Goal: Transaction & Acquisition: Book appointment/travel/reservation

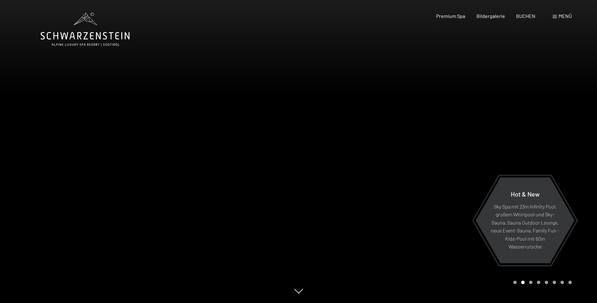
click at [562, 16] on span "Menü" at bounding box center [564, 16] width 13 height 6
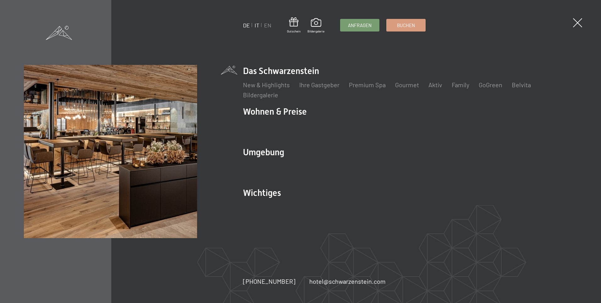
click at [257, 25] on link "IT" at bounding box center [257, 25] width 5 height 7
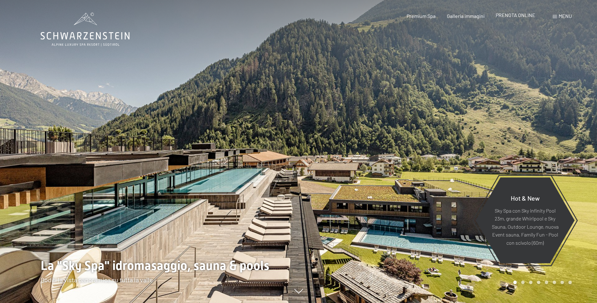
click at [519, 17] on span "PRENOTA ONLINE" at bounding box center [515, 15] width 40 height 6
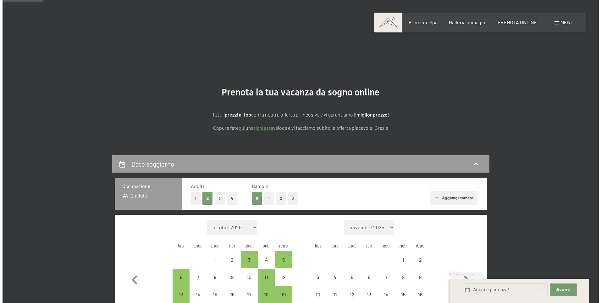
scroll to position [126, 0]
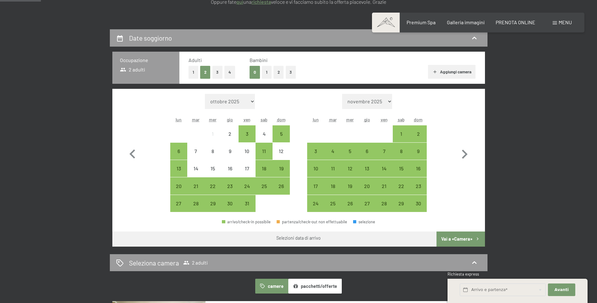
click at [253, 101] on select "ottobre 2025 novembre 2025 dicembre 2025 gennaio 2026 febbraio 2026 marzo 2026 …" at bounding box center [230, 101] width 50 height 15
click at [562, 25] on div "Menu" at bounding box center [561, 22] width 19 height 7
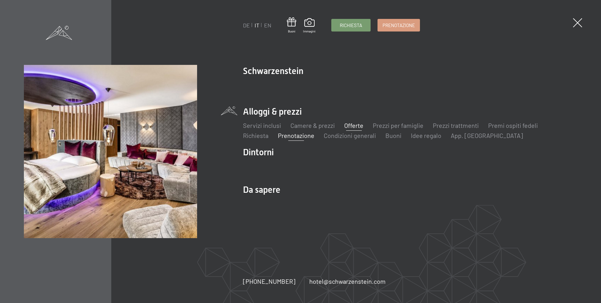
click at [359, 125] on link "Offerte" at bounding box center [353, 125] width 19 height 8
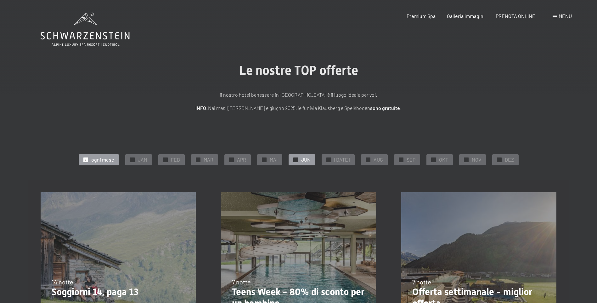
click at [308, 160] on span "JUN" at bounding box center [305, 159] width 9 height 7
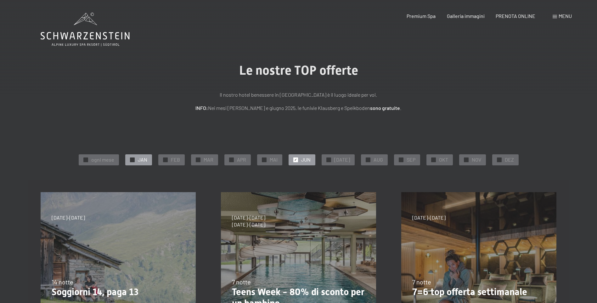
click at [142, 160] on span "JAN" at bounding box center [142, 159] width 9 height 7
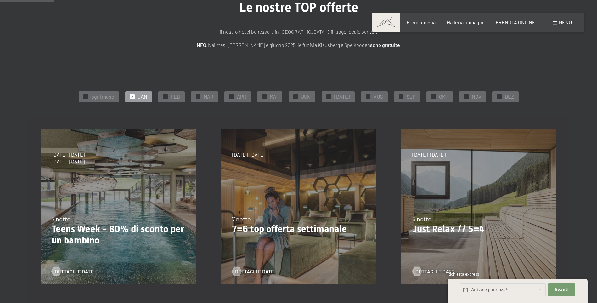
scroll to position [126, 0]
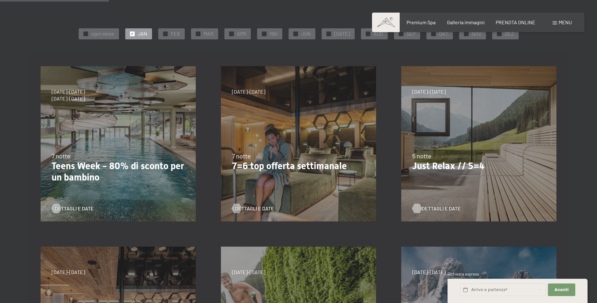
click at [436, 208] on span "Dettagli e Date" at bounding box center [440, 208] width 39 height 7
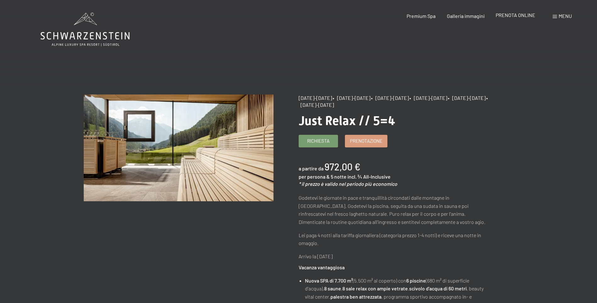
click at [515, 17] on span "PRENOTA ONLINE" at bounding box center [515, 15] width 40 height 6
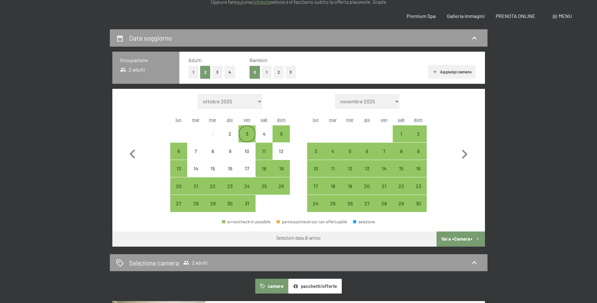
scroll to position [157, 0]
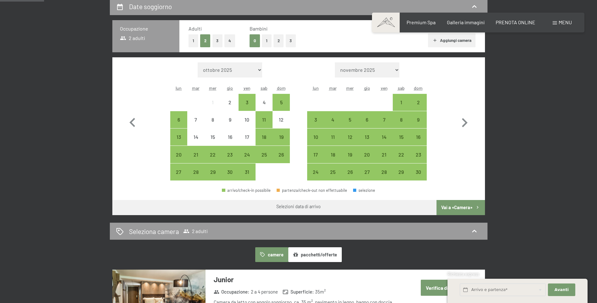
click at [251, 70] on select "ottobre 2025 novembre 2025 dicembre 2025 gennaio 2026 febbraio 2026 marzo 2026 …" at bounding box center [230, 69] width 64 height 15
select select "[DATE]"
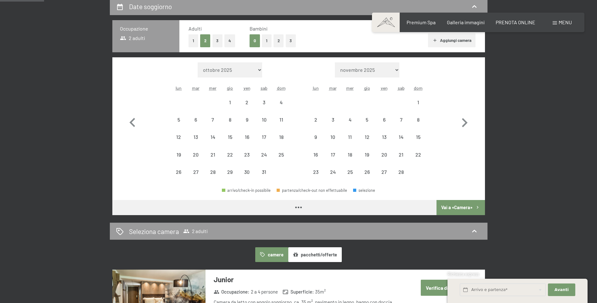
select select "[DATE]"
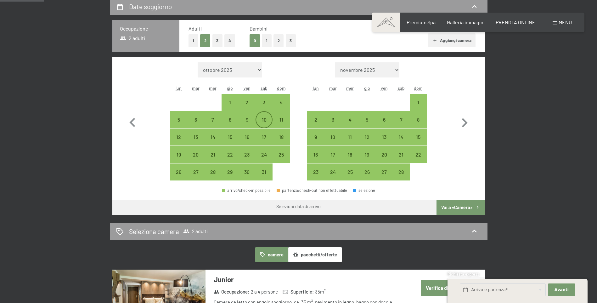
click at [265, 120] on div "10" at bounding box center [264, 125] width 16 height 16
select select "[DATE]"
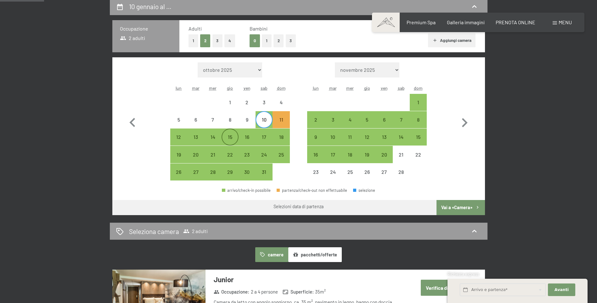
click at [228, 136] on div "15" at bounding box center [230, 142] width 16 height 16
select select "[DATE]"
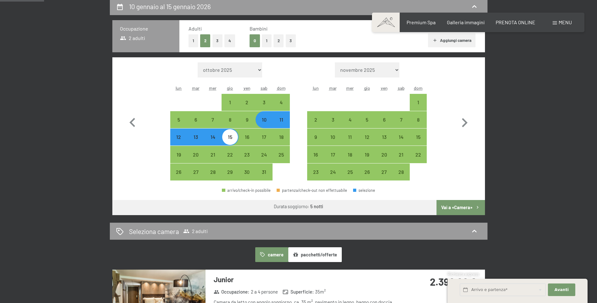
click at [458, 209] on button "Vai a «Camera»" at bounding box center [460, 207] width 48 height 15
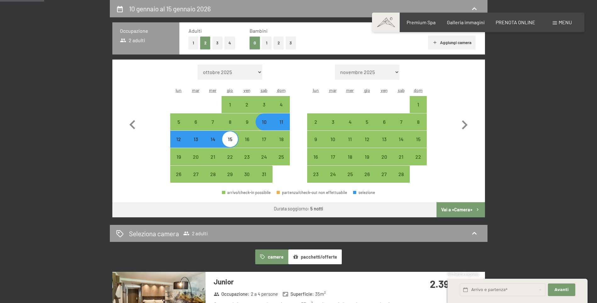
select select "[DATE]"
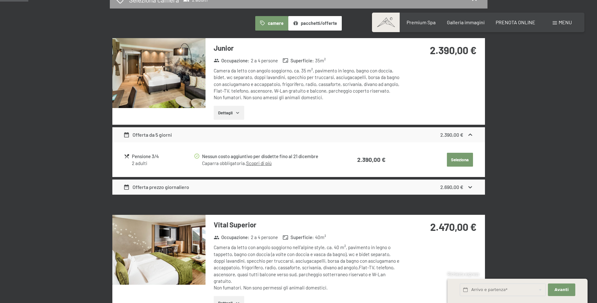
scroll to position [0, 0]
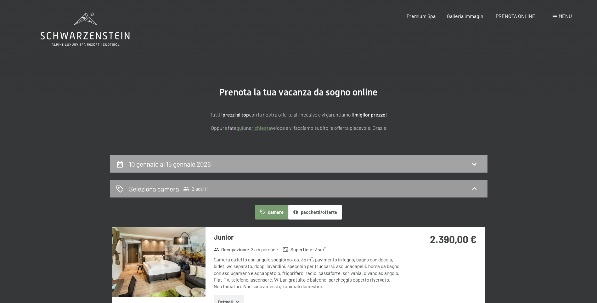
click at [187, 167] on h2 "10 gennaio al 15 gennaio 2026" at bounding box center [170, 164] width 82 height 8
select select "[DATE]"
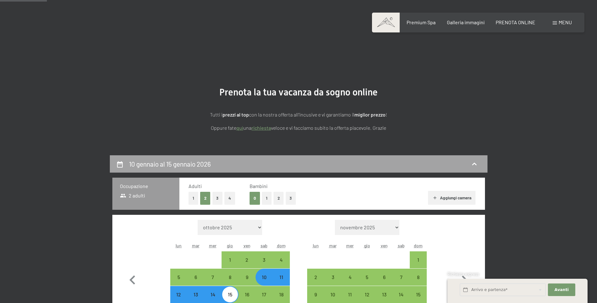
scroll to position [155, 0]
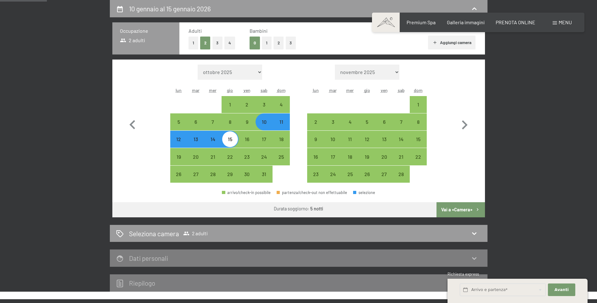
click at [283, 124] on div "11" at bounding box center [281, 127] width 16 height 16
select select "[DATE]"
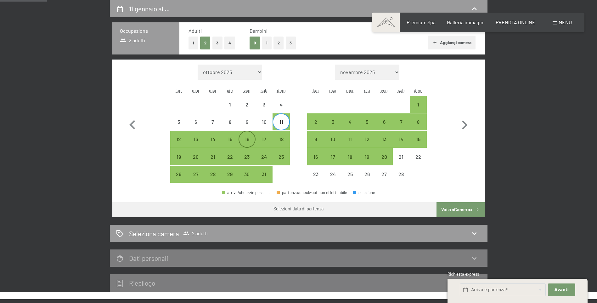
click at [242, 136] on div "16" at bounding box center [247, 139] width 16 height 16
select select "[DATE]"
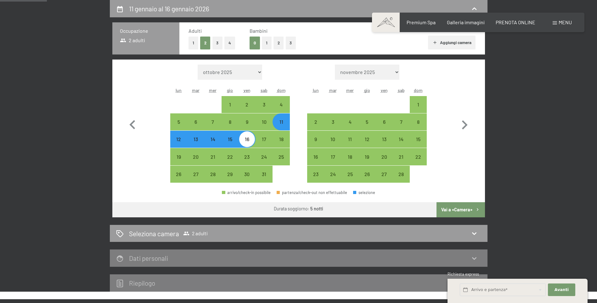
click at [445, 207] on button "Vai a «Camera»" at bounding box center [460, 209] width 48 height 15
select select "[DATE]"
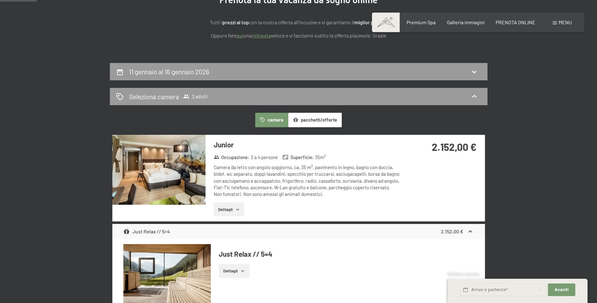
scroll to position [61, 0]
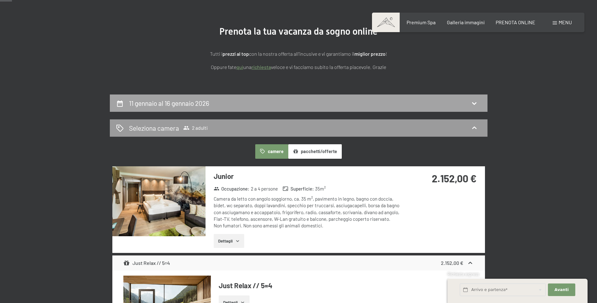
click at [205, 106] on h2 "11 gennaio al 16 gennaio 2026" at bounding box center [169, 103] width 80 height 8
select select "[DATE]"
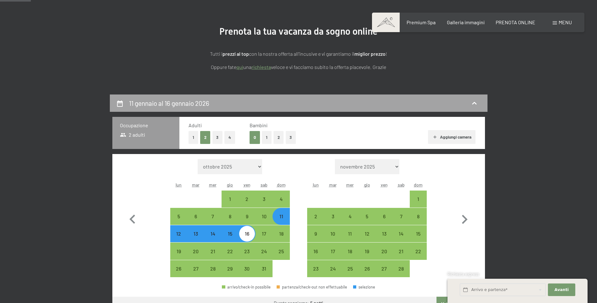
scroll to position [155, 0]
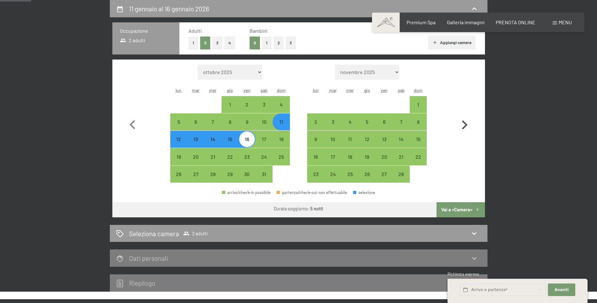
click at [465, 123] on icon "button" at bounding box center [465, 124] width 6 height 9
select select "[DATE]"
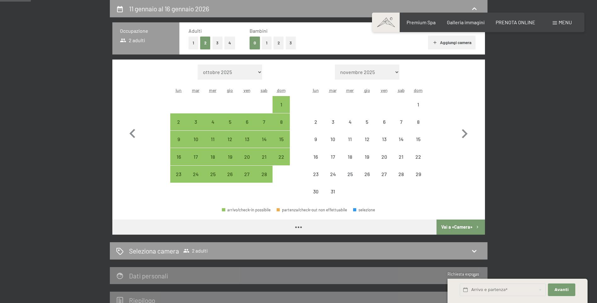
select select "[DATE]"
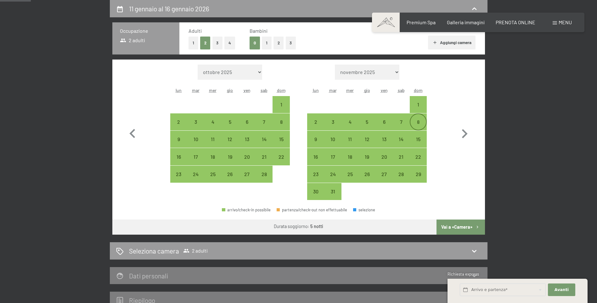
click at [418, 123] on div "8" at bounding box center [418, 127] width 16 height 16
select select "[DATE]"
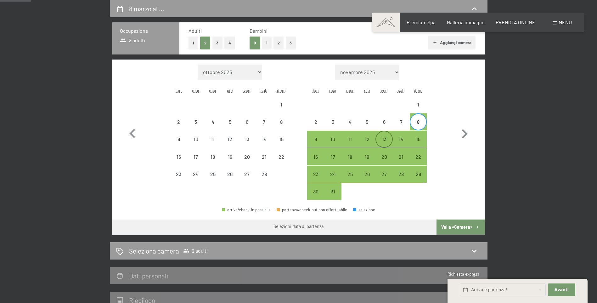
click at [384, 138] on div "13" at bounding box center [384, 144] width 16 height 16
select select "[DATE]"
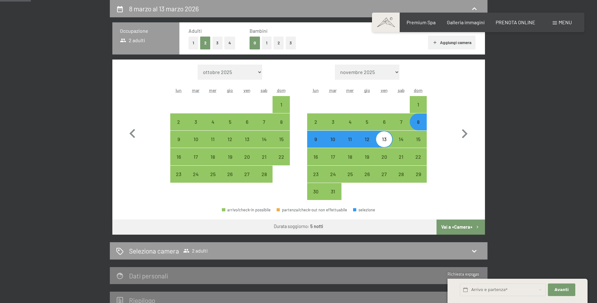
click at [448, 226] on button "Vai a «Camera»" at bounding box center [460, 226] width 48 height 15
select select "[DATE]"
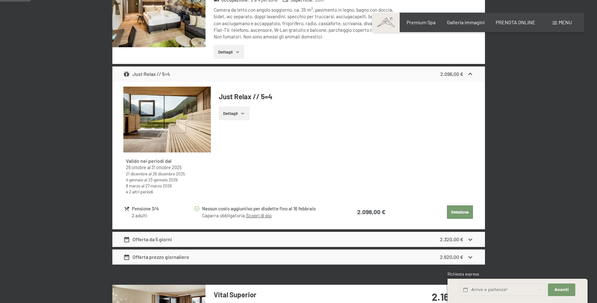
scroll to position [61, 0]
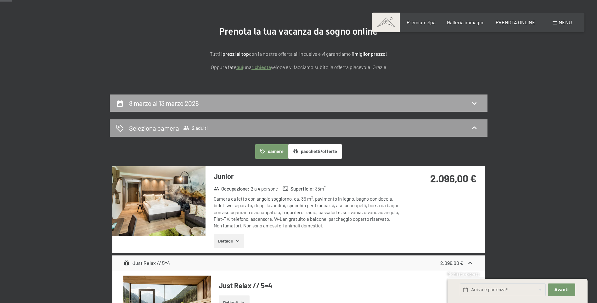
click at [214, 102] on div "8 marzo al 13 marzo 2026" at bounding box center [298, 102] width 365 height 9
select select "[DATE]"
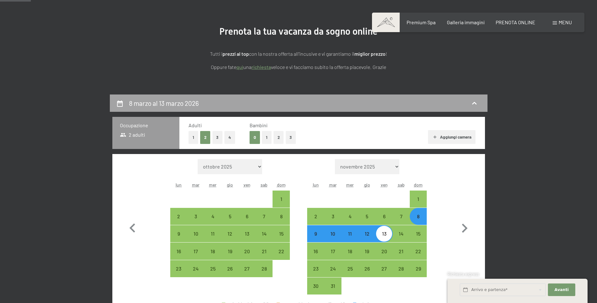
scroll to position [155, 0]
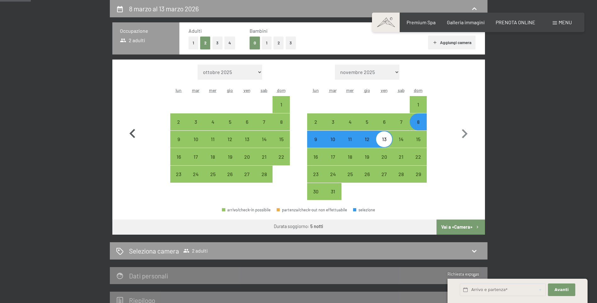
click at [128, 134] on icon "button" at bounding box center [132, 134] width 18 height 18
select select "[DATE]"
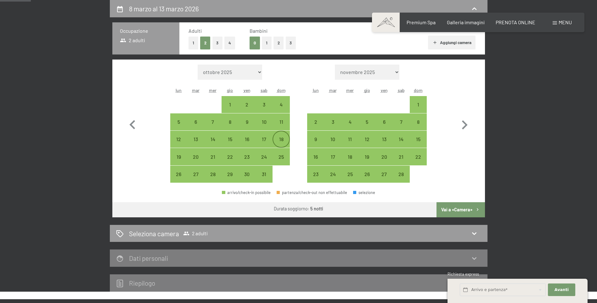
click at [281, 140] on div "18" at bounding box center [281, 144] width 16 height 16
select select "[DATE]"
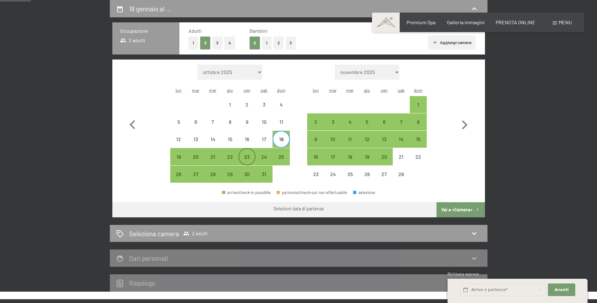
click at [251, 155] on div "23" at bounding box center [247, 162] width 16 height 16
select select "[DATE]"
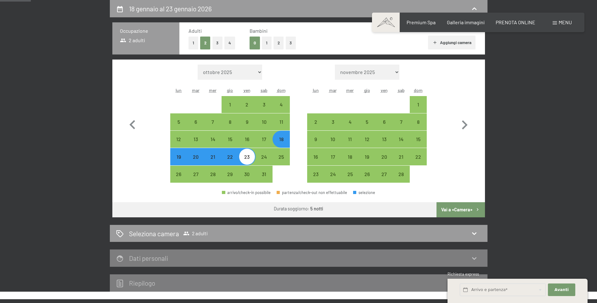
click at [467, 208] on button "Vai a «Camera»" at bounding box center [460, 209] width 48 height 15
select select "[DATE]"
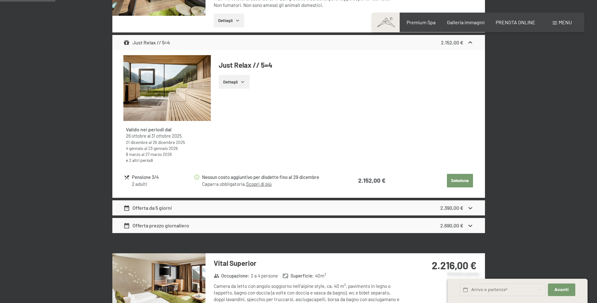
scroll to position [187, 0]
